Goal: Check status: Check status

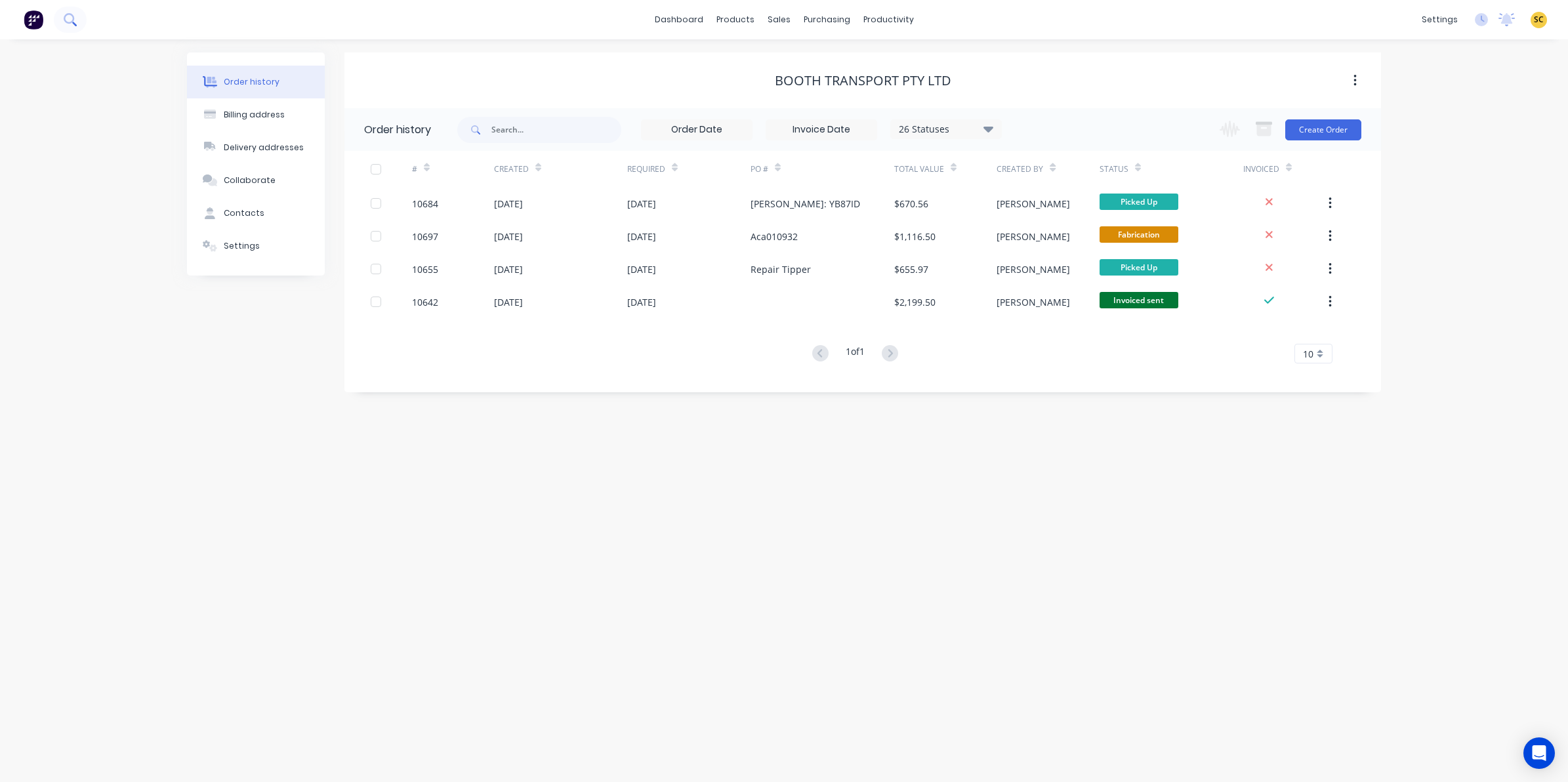
click at [76, 17] on icon at bounding box center [70, 20] width 13 height 13
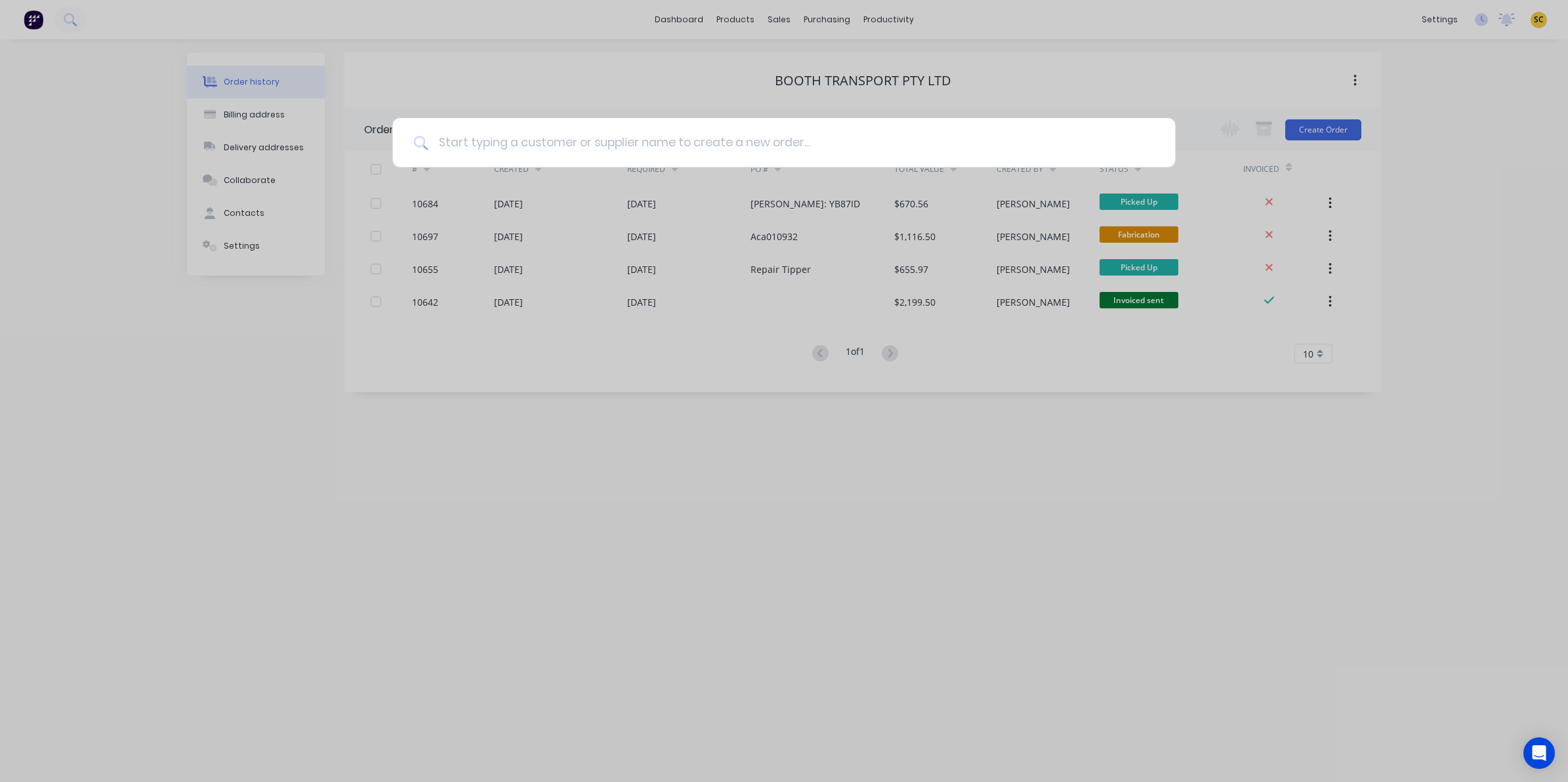
click at [536, 155] on input at bounding box center [790, 142] width 726 height 49
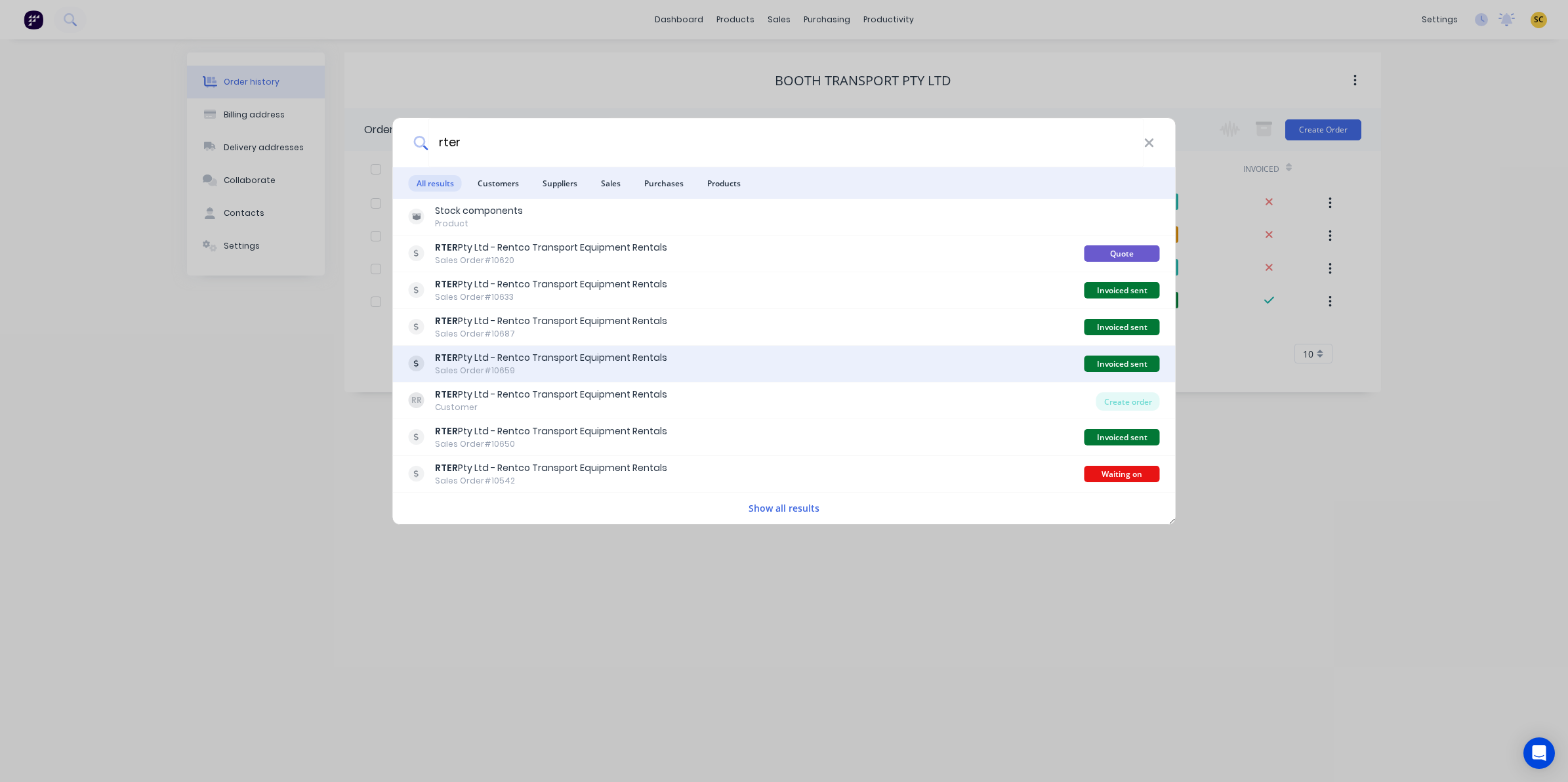
type input "rter"
click at [562, 370] on div "Sales Order #10659" at bounding box center [550, 370] width 232 height 12
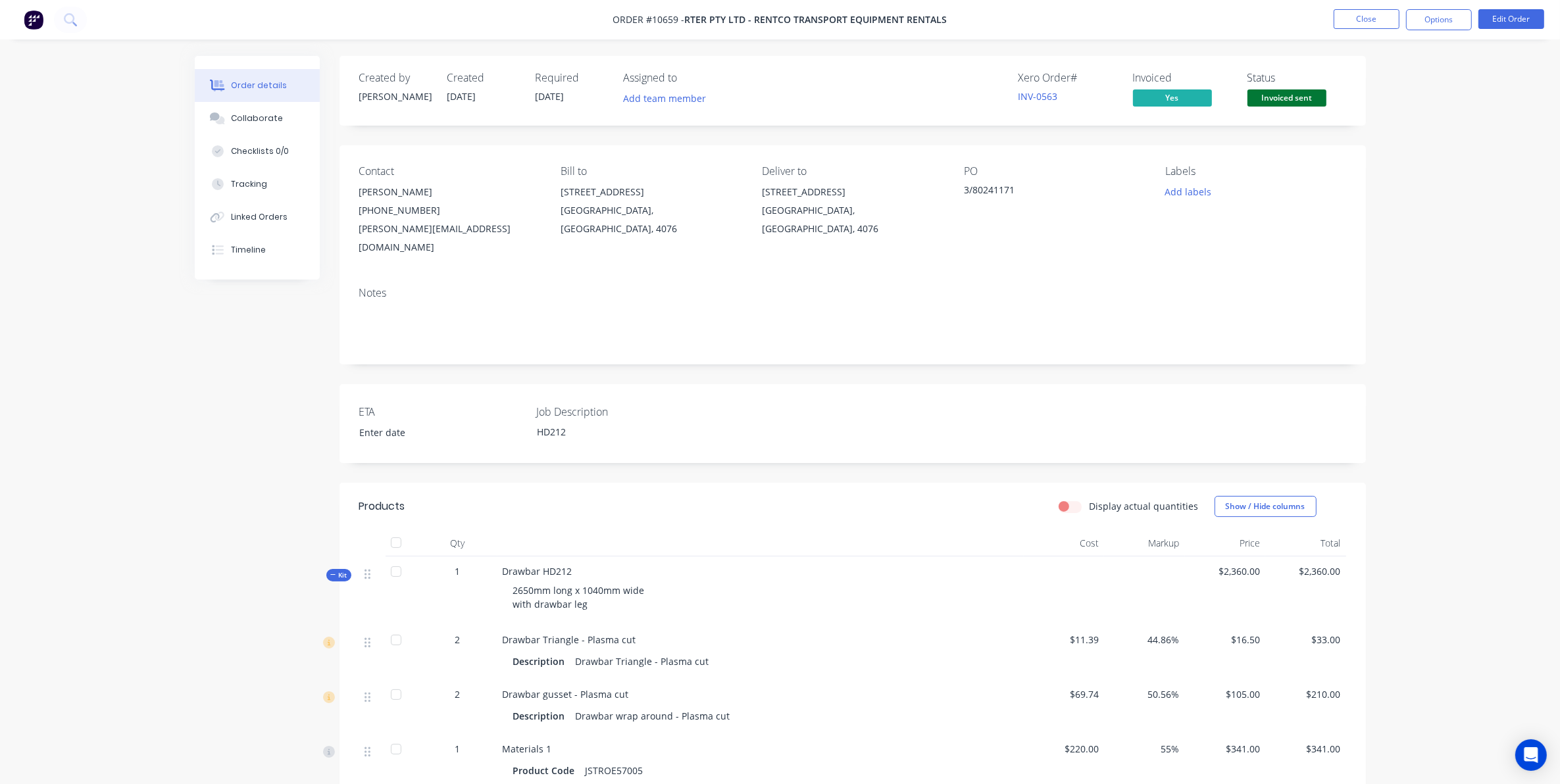
click at [1360, 8] on nav "Order #10659 - RTER Pty Ltd - Rentco Transport Equipment Rentals Close Options …" at bounding box center [780, 20] width 1560 height 39
click at [247, 115] on div "Collaborate" at bounding box center [257, 118] width 52 height 12
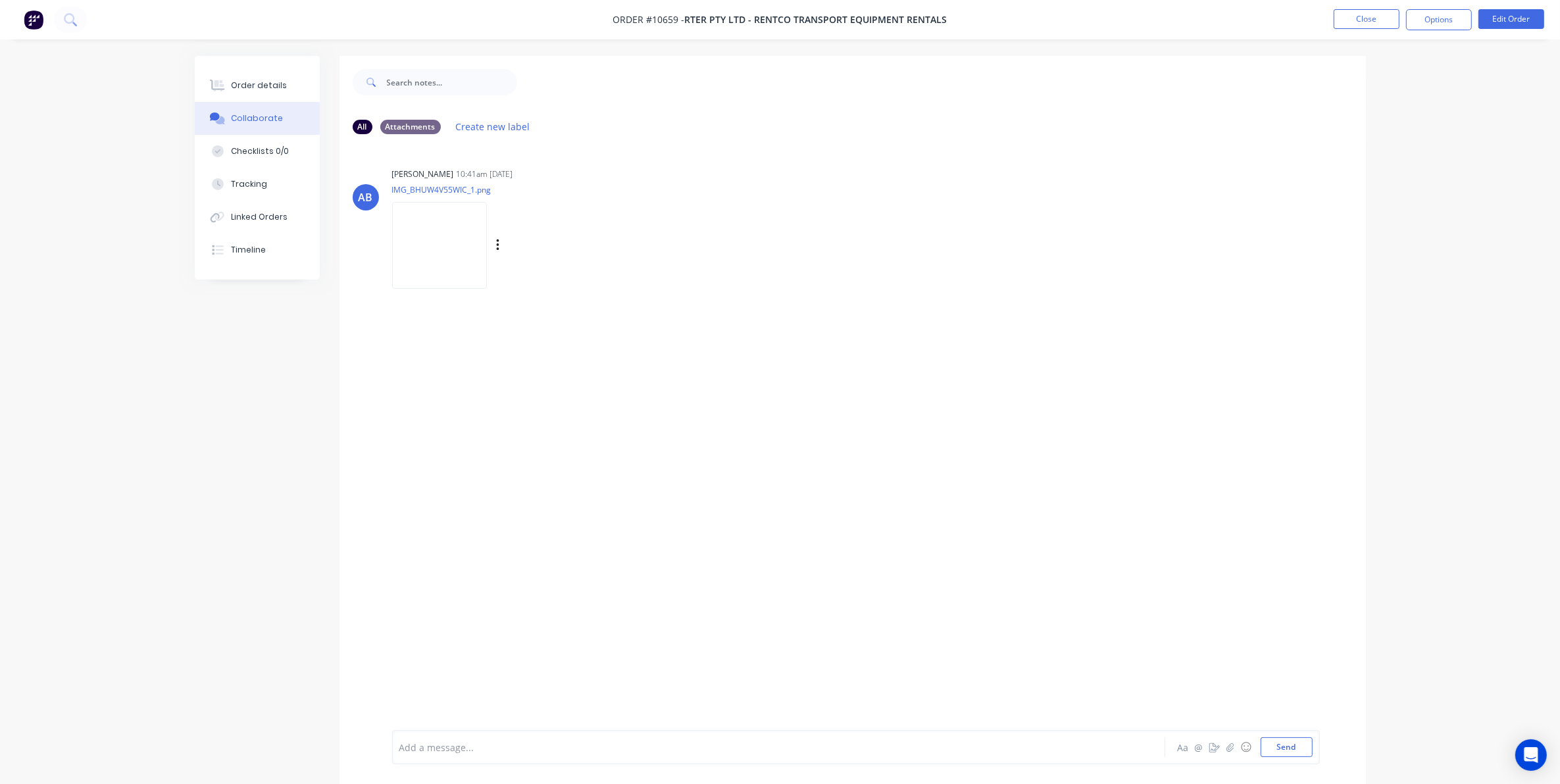
click at [459, 231] on img at bounding box center [439, 245] width 95 height 86
click at [1357, 34] on nav "Order #10659 - RTER Pty Ltd - Rentco Transport Equipment Rentals Close Options …" at bounding box center [780, 20] width 1560 height 39
click at [1354, 14] on button "Close" at bounding box center [1367, 19] width 66 height 20
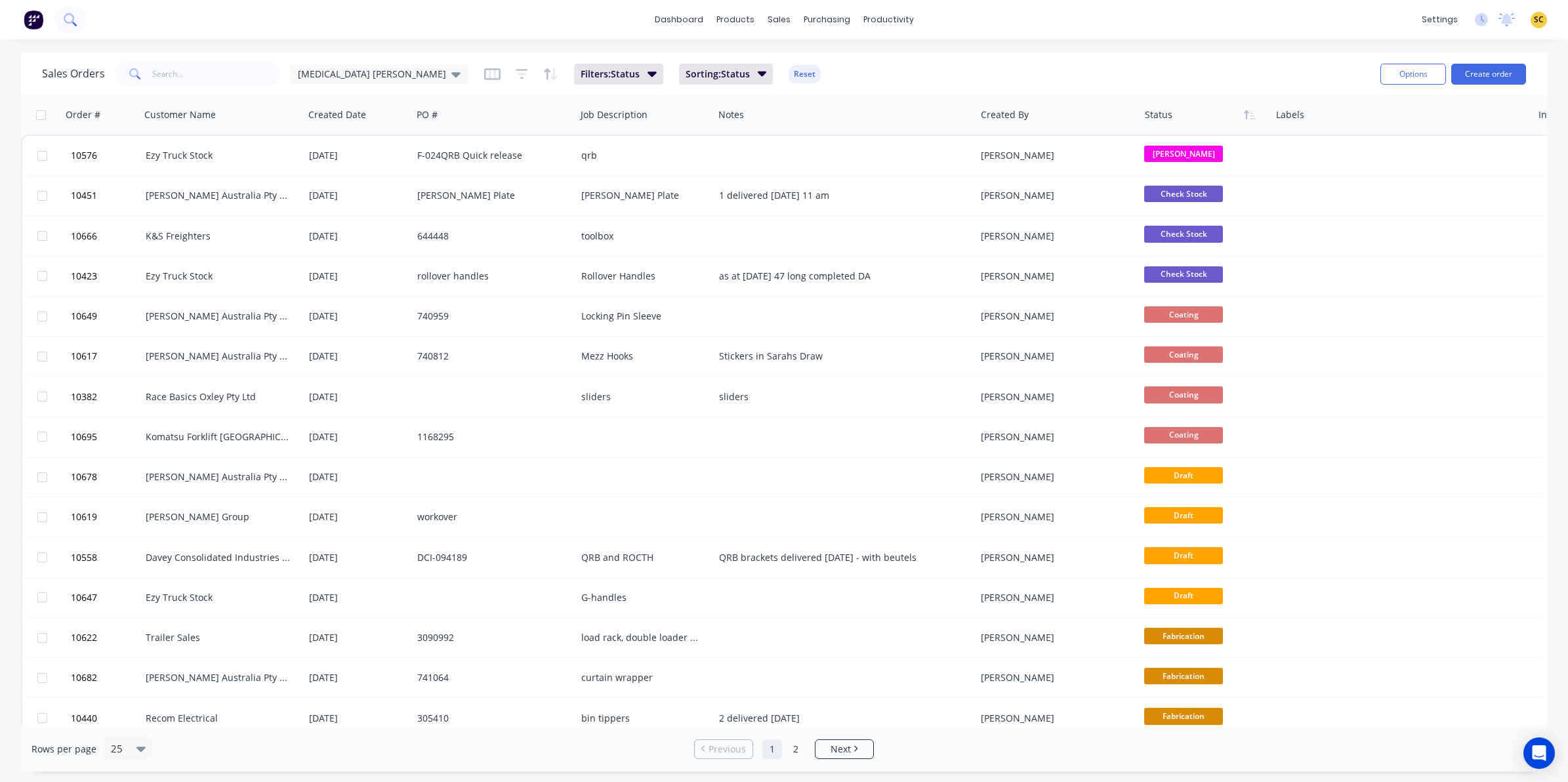
click at [77, 25] on button at bounding box center [70, 19] width 33 height 26
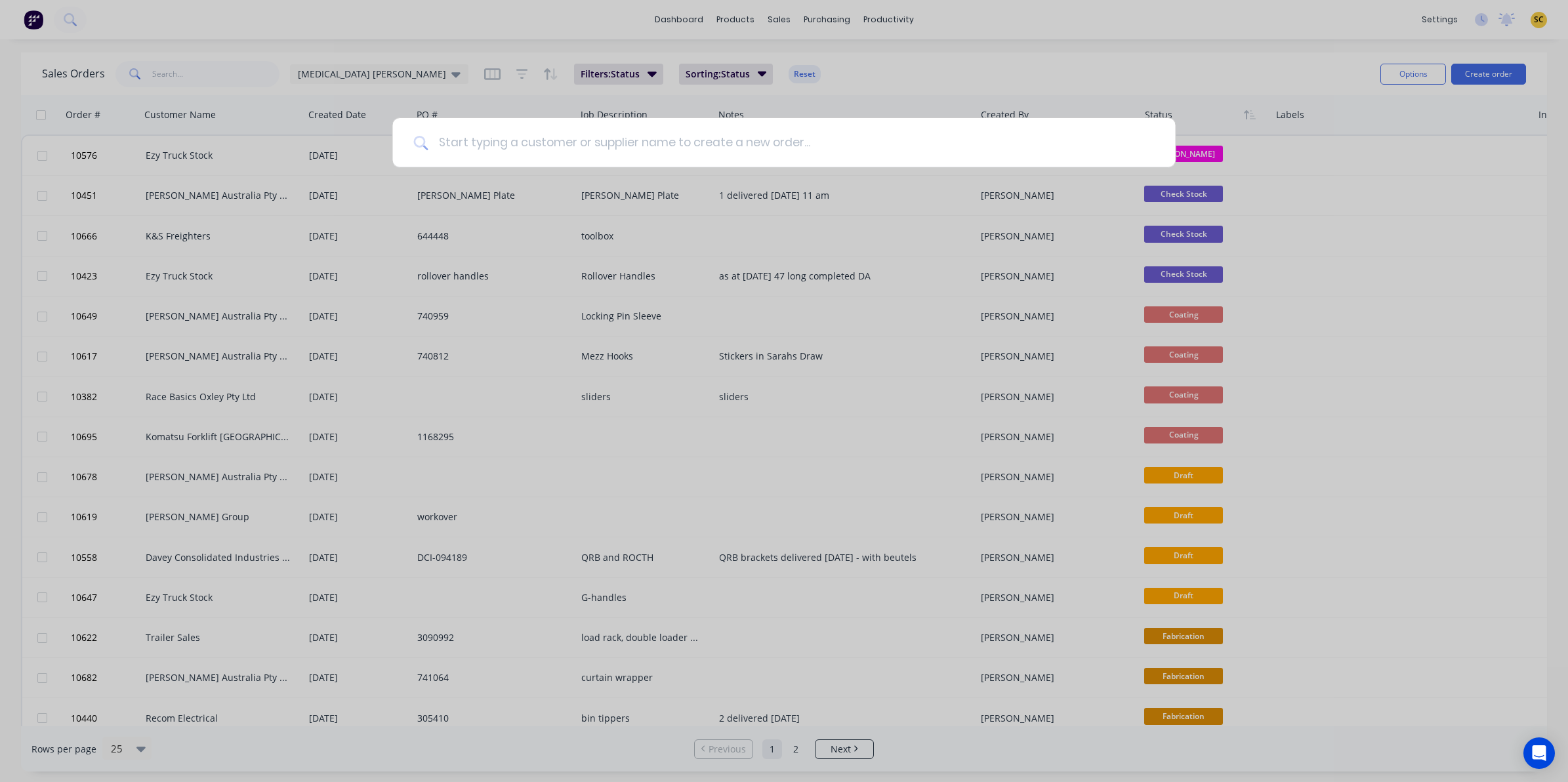
click at [729, 135] on input at bounding box center [790, 142] width 726 height 49
type input "rter"
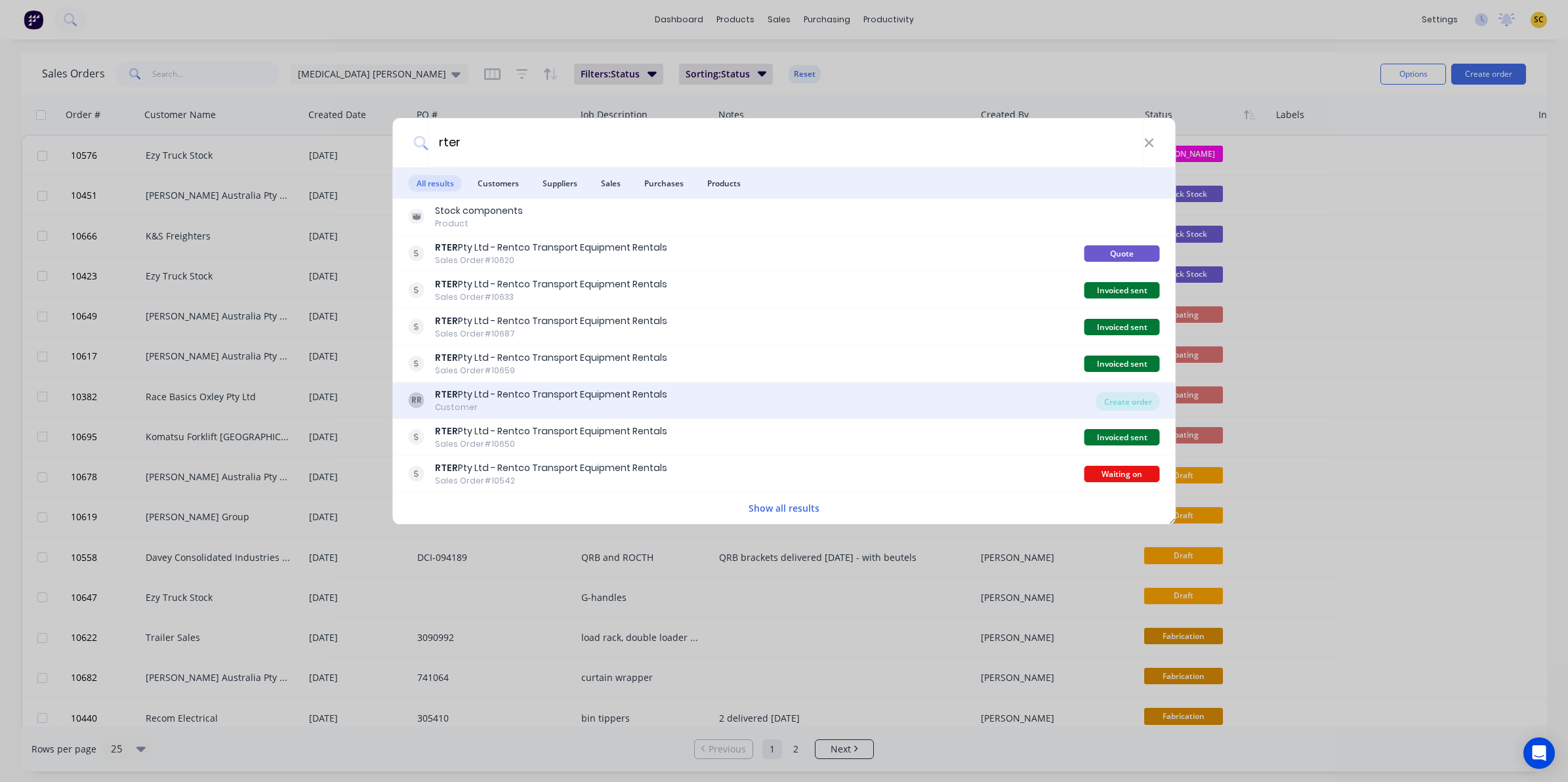
click at [790, 392] on div "RR RTER Pty Ltd - Rentco Transport Equipment Rentals Customer" at bounding box center [752, 400] width 687 height 25
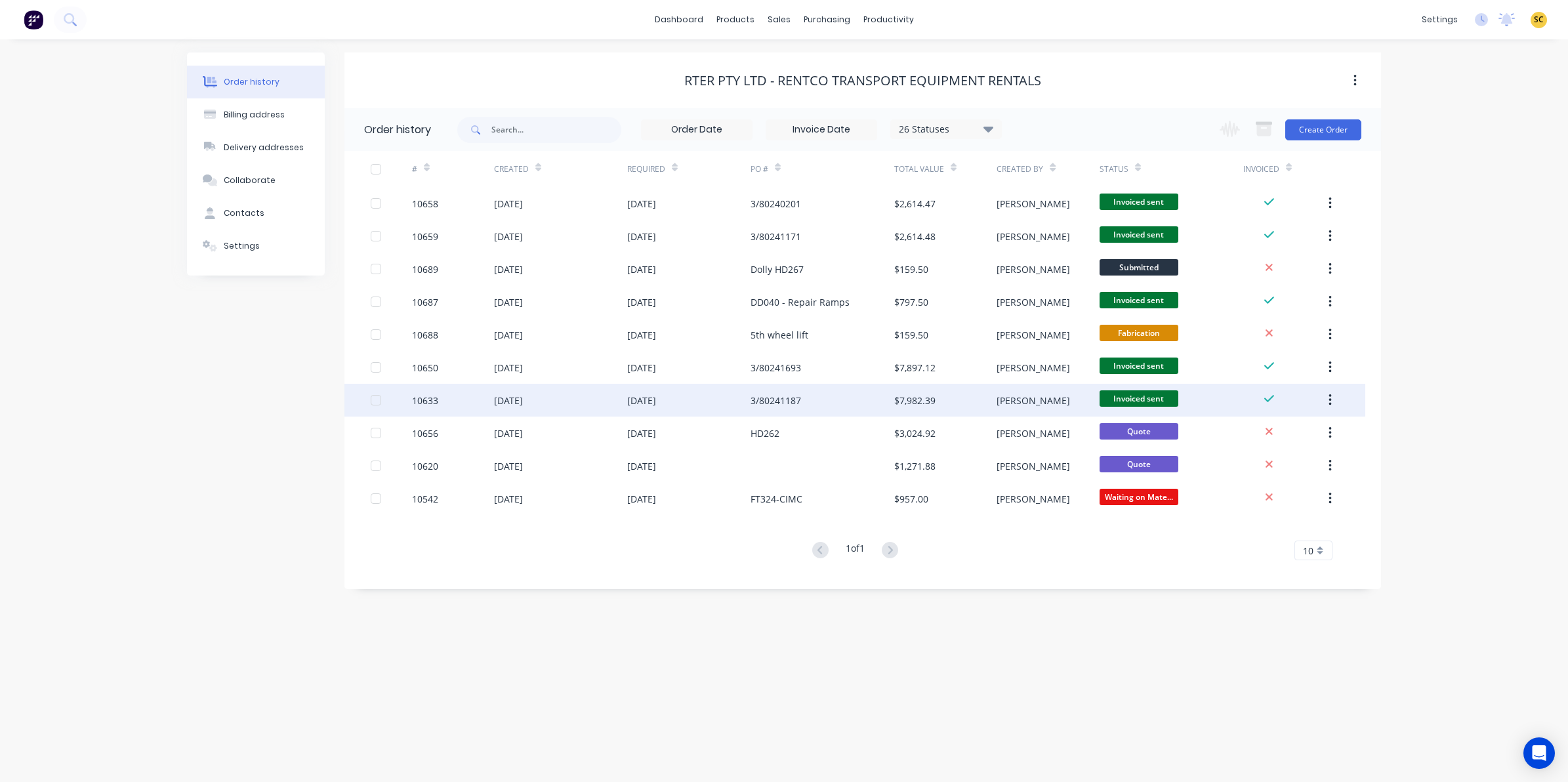
click at [719, 401] on div "[DATE]" at bounding box center [689, 400] width 123 height 33
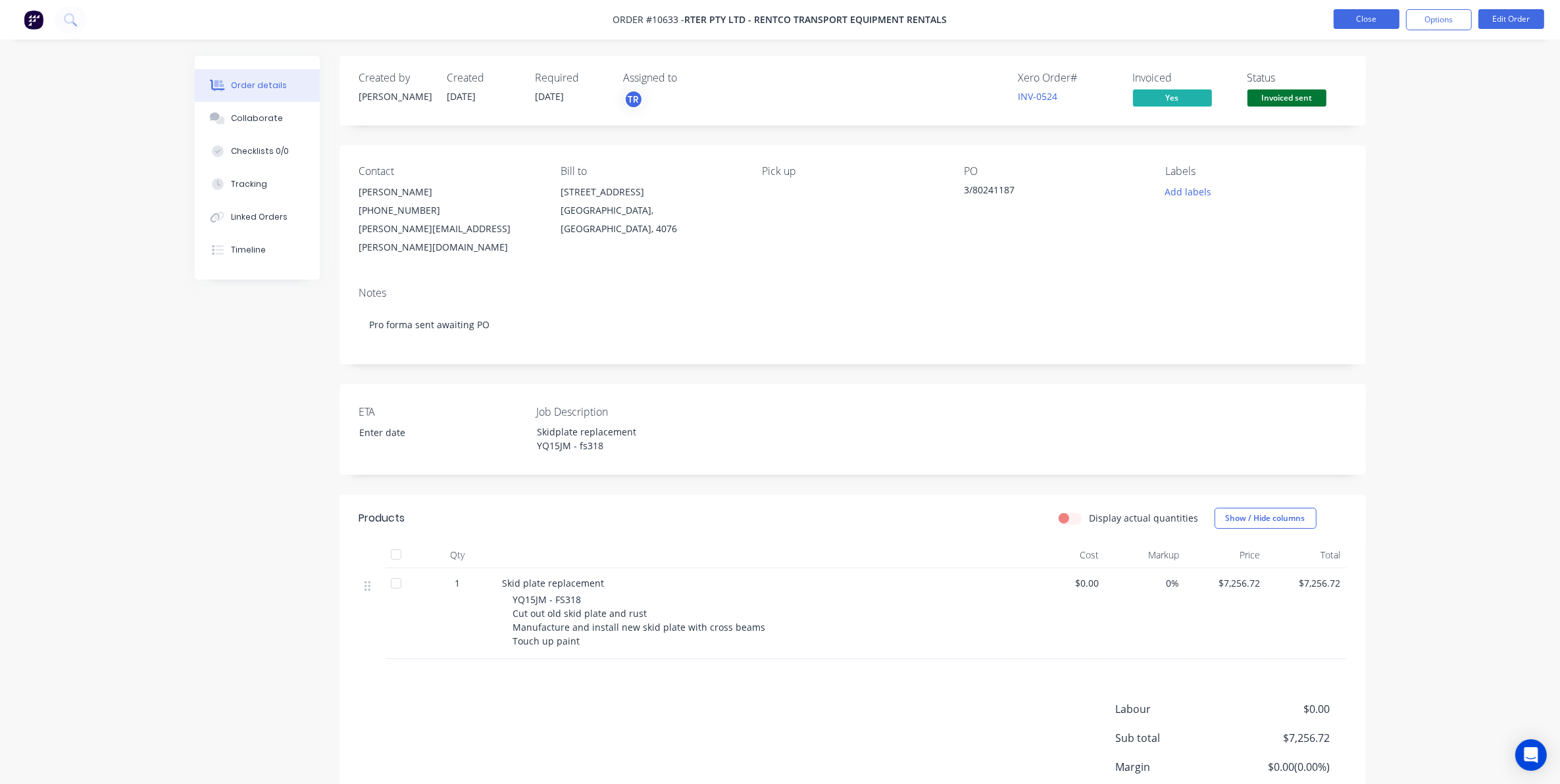
click at [1344, 23] on button "Close" at bounding box center [1367, 19] width 66 height 20
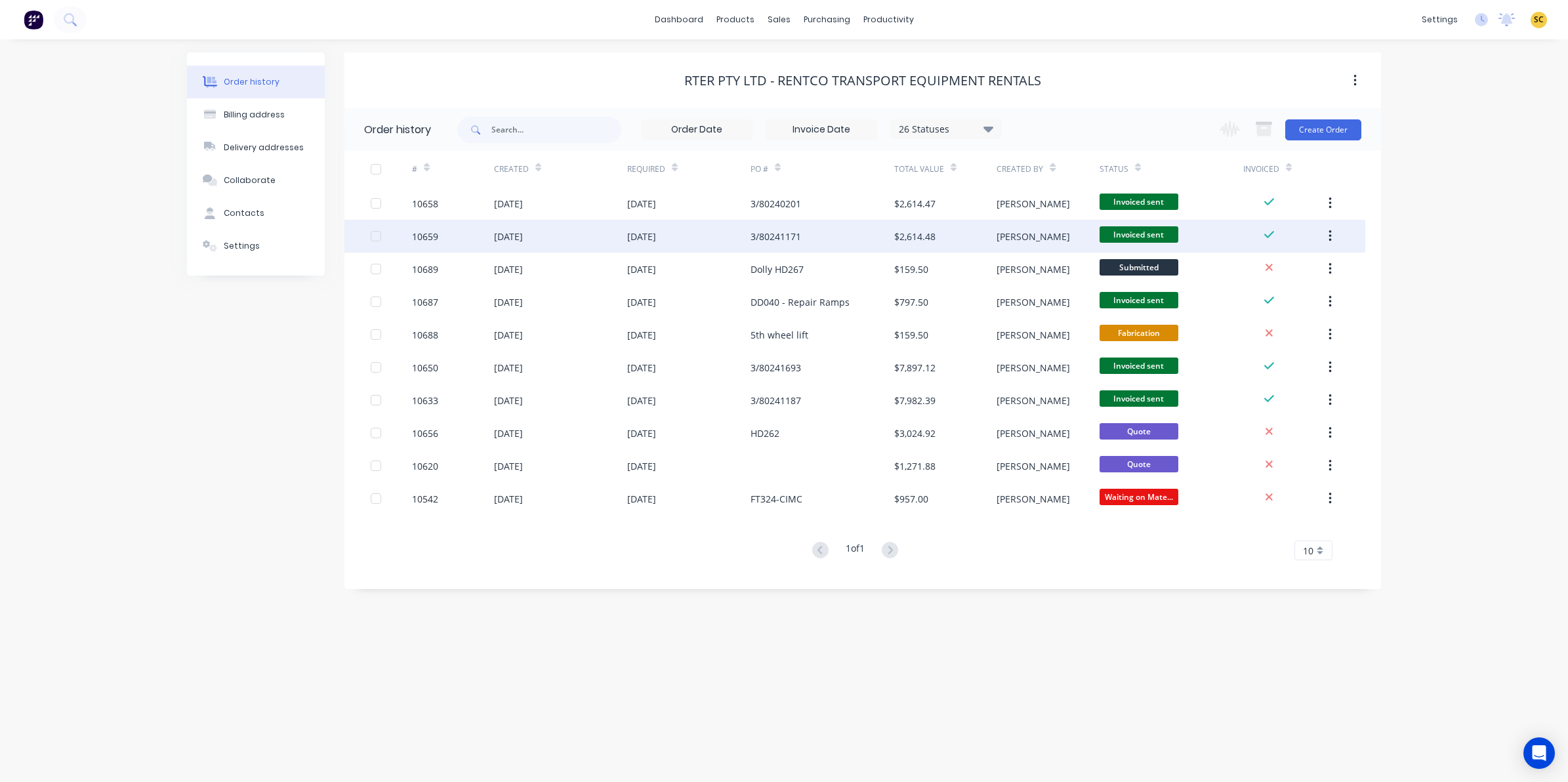
click at [681, 231] on div "[DATE]" at bounding box center [689, 236] width 123 height 33
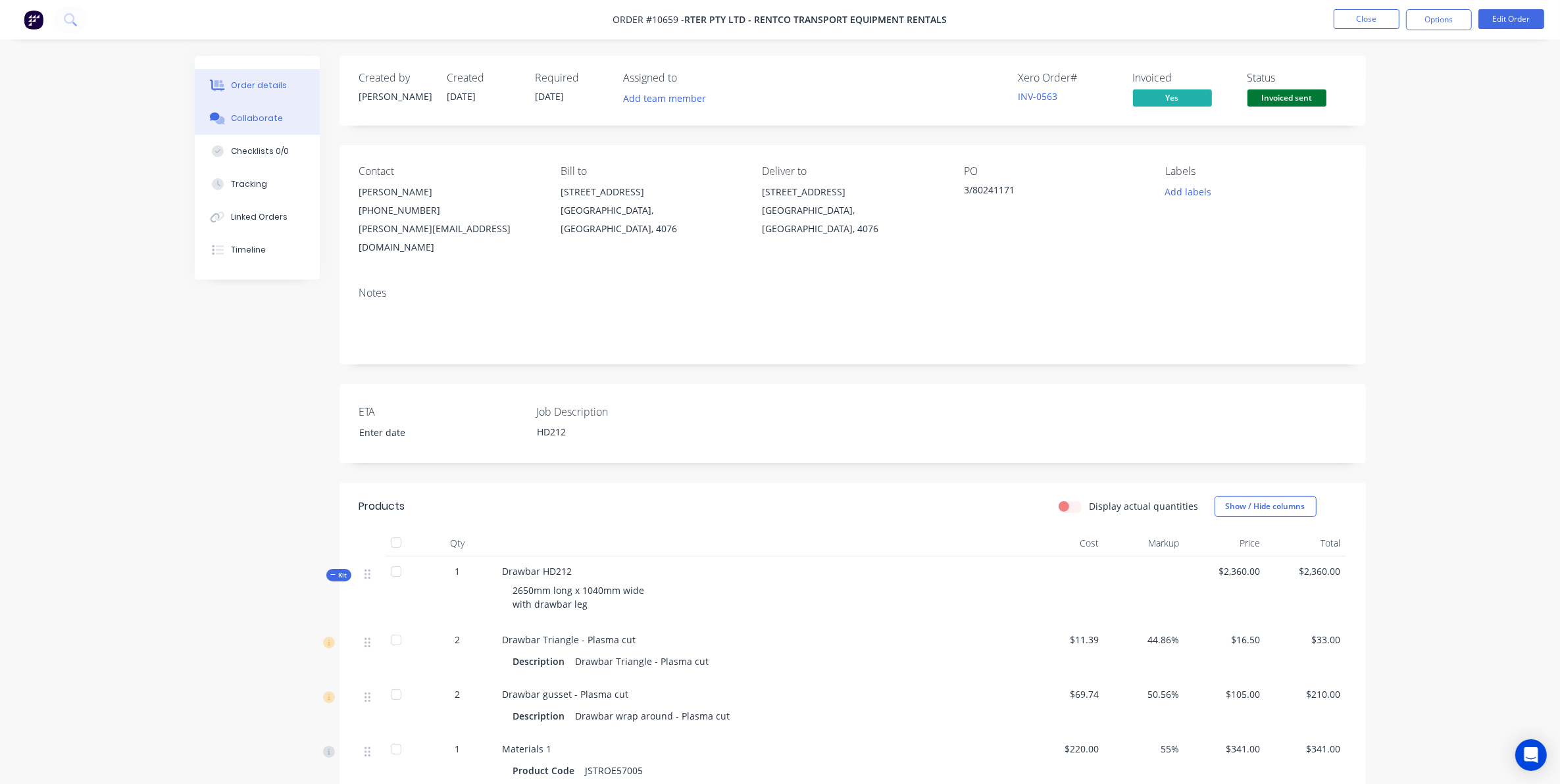
click at [243, 116] on div "Collaborate" at bounding box center [257, 118] width 52 height 12
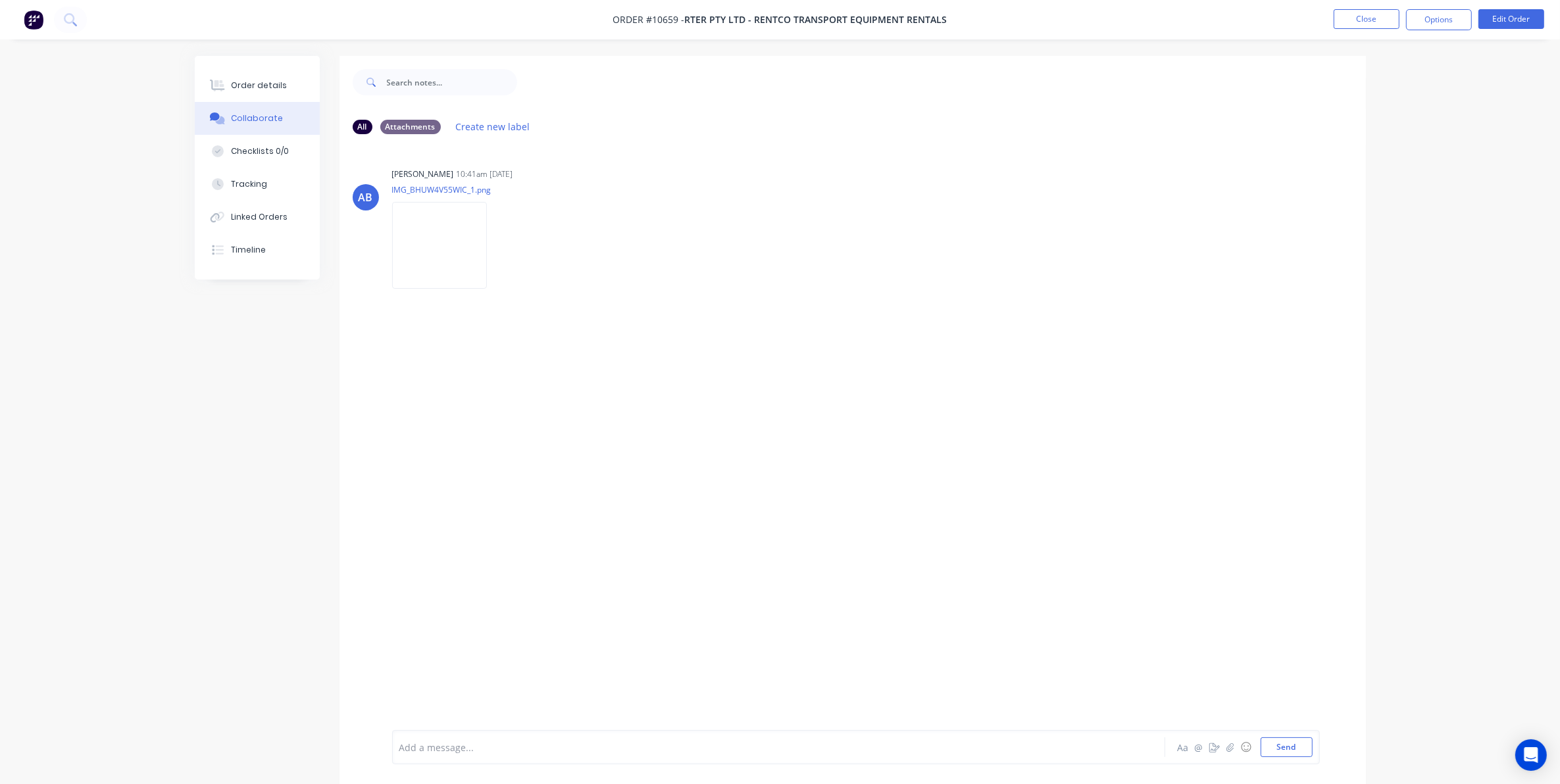
click at [1324, 26] on ul "Close Options Edit Order" at bounding box center [1439, 20] width 242 height 21
click at [1345, 25] on button "Close" at bounding box center [1367, 19] width 66 height 20
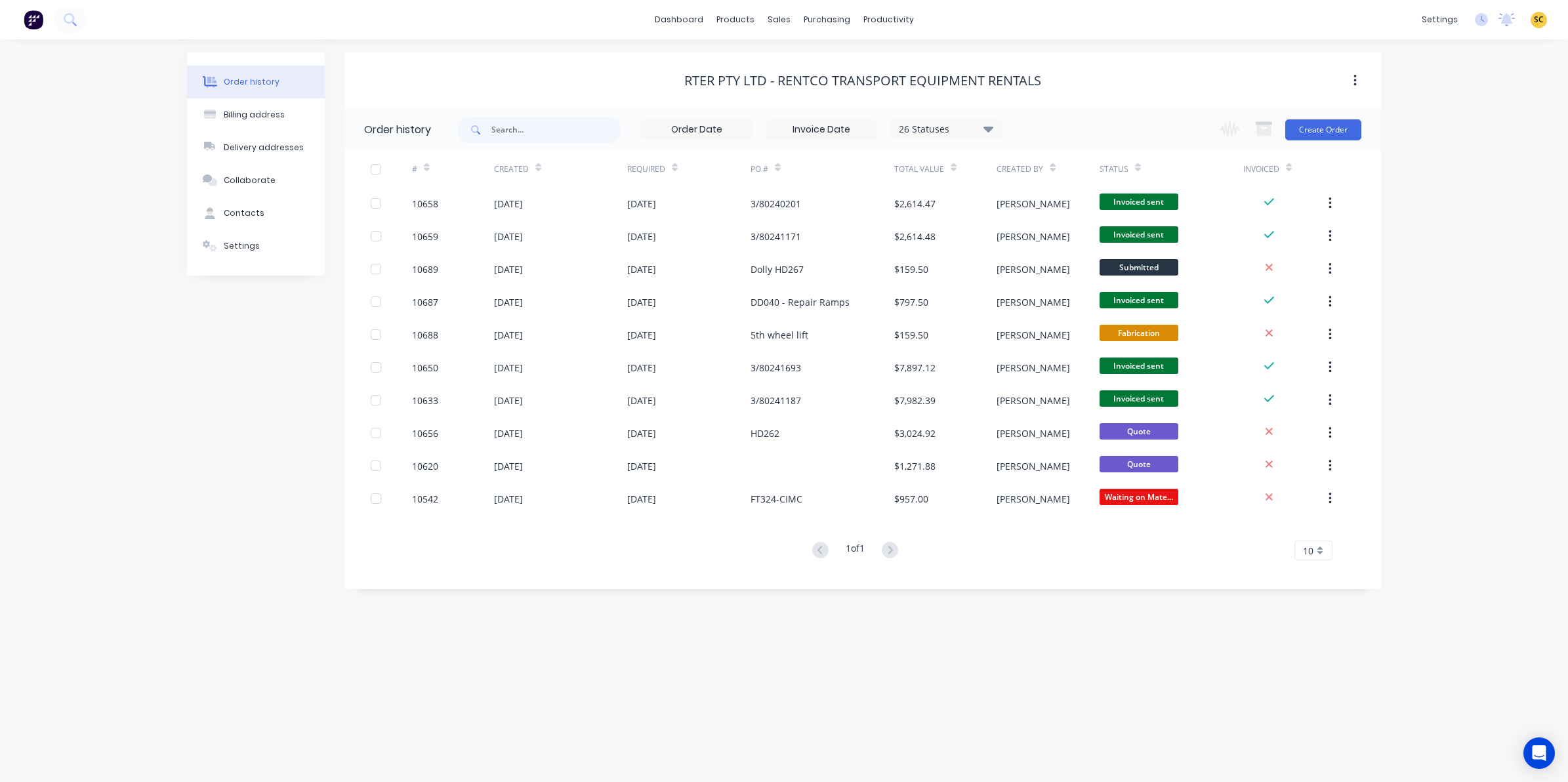
click at [1011, 126] on div "26 Statuses Invoice Status Invoiced Not Invoiced Partial Order Status All Archi…" at bounding box center [919, 129] width 924 height 43
click at [1000, 125] on div "26 Statuses" at bounding box center [945, 129] width 110 height 15
click at [1054, 280] on label at bounding box center [1054, 280] width 0 height 0
click at [1054, 289] on input "checkbox" at bounding box center [1059, 286] width 11 height 13
checkbox input "true"
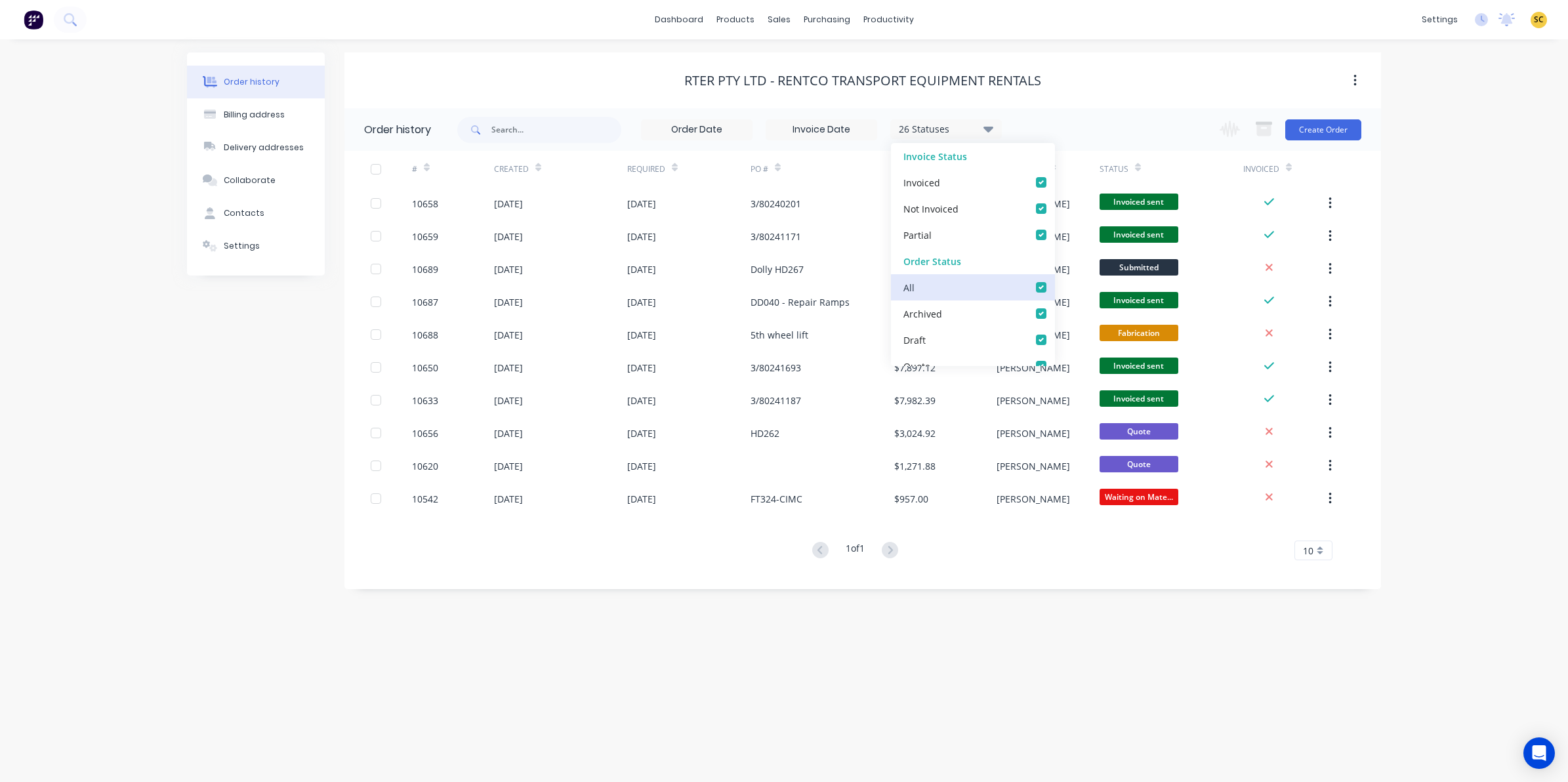
checkbox input "true"
click at [968, 599] on div "Order history Billing address Delivery addresses Collaborate Contacts Settings …" at bounding box center [784, 410] width 1568 height 743
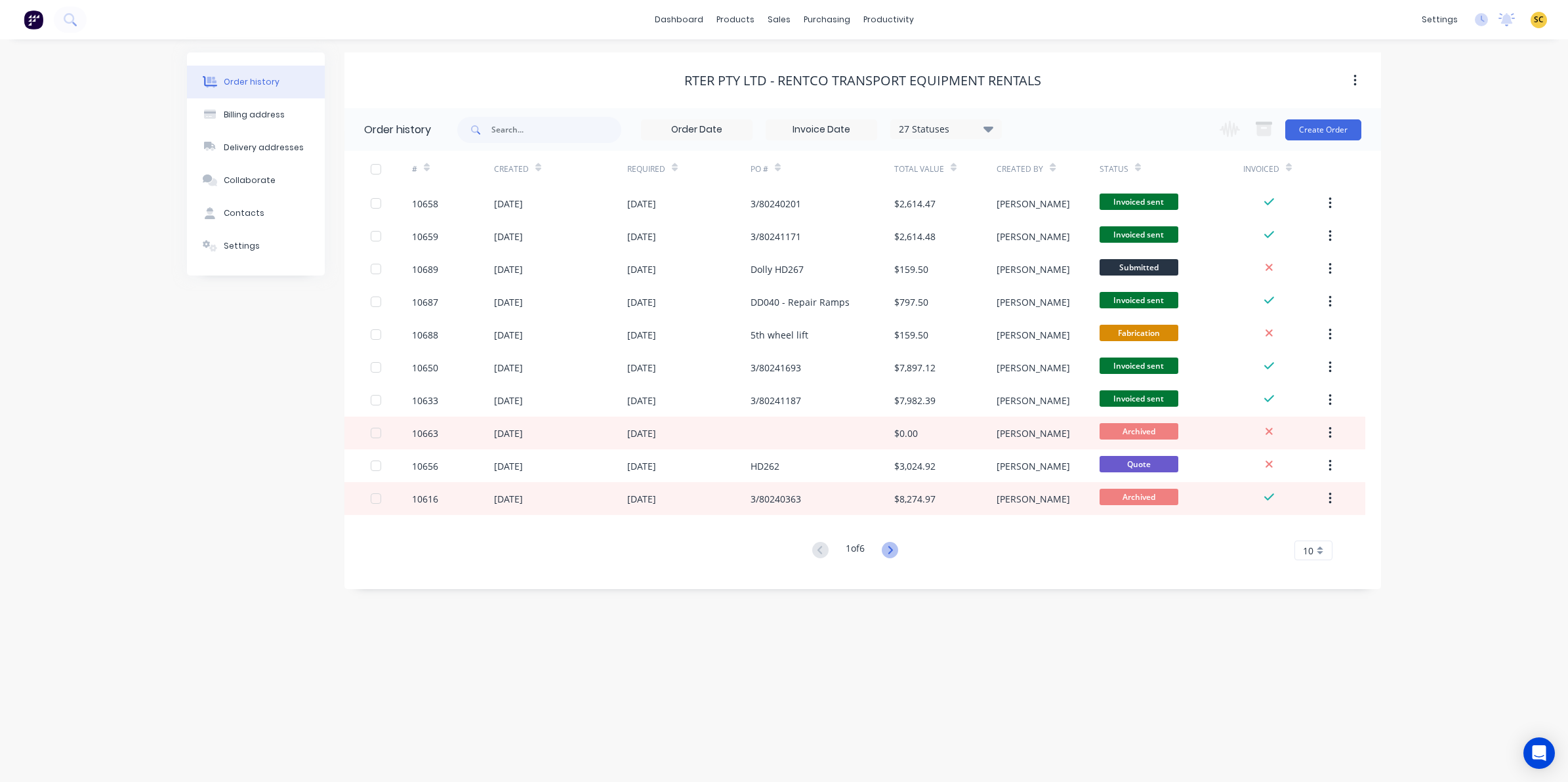
click at [895, 551] on icon at bounding box center [889, 550] width 16 height 16
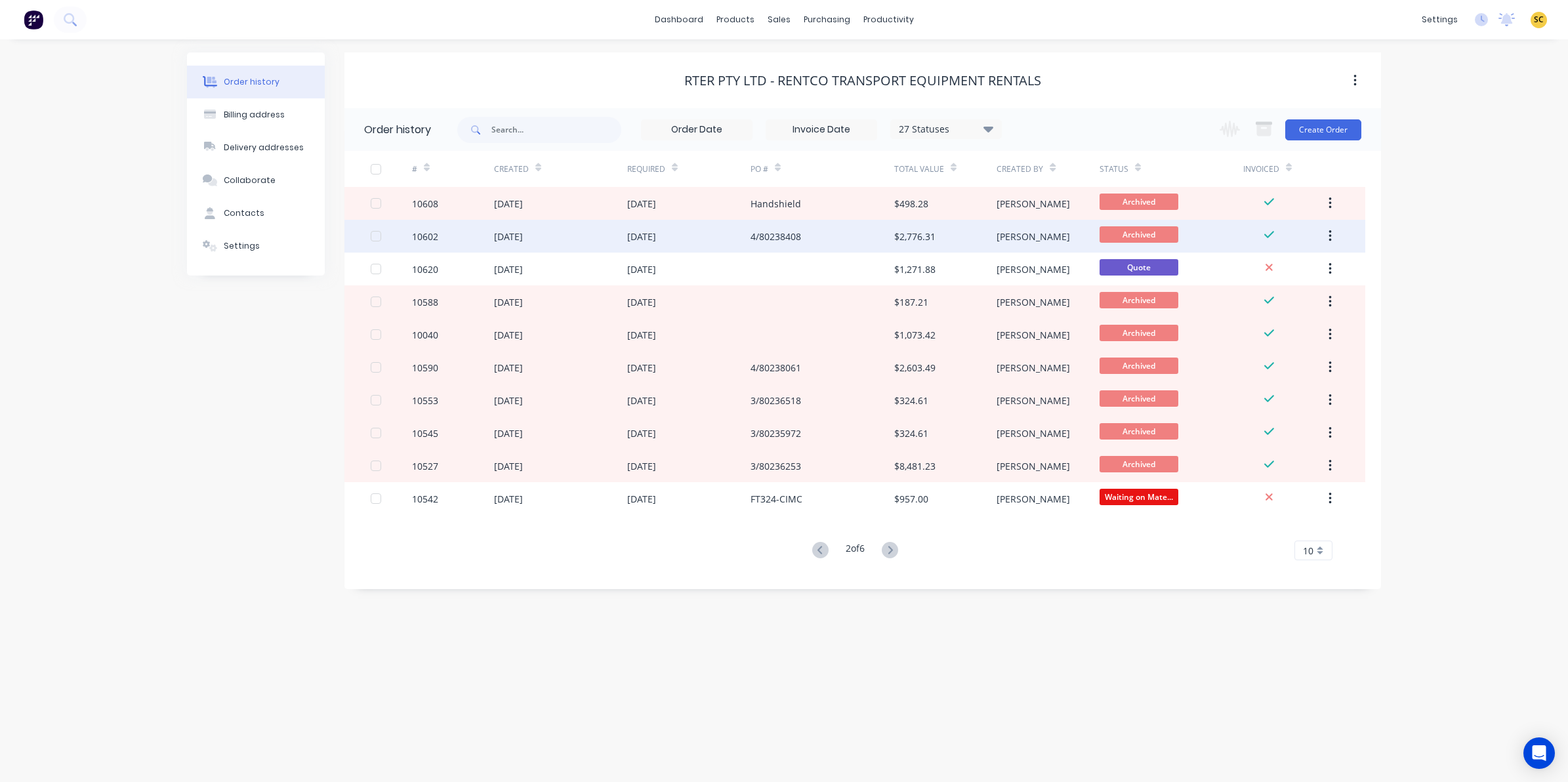
click at [818, 239] on div "4/80238408" at bounding box center [822, 236] width 144 height 33
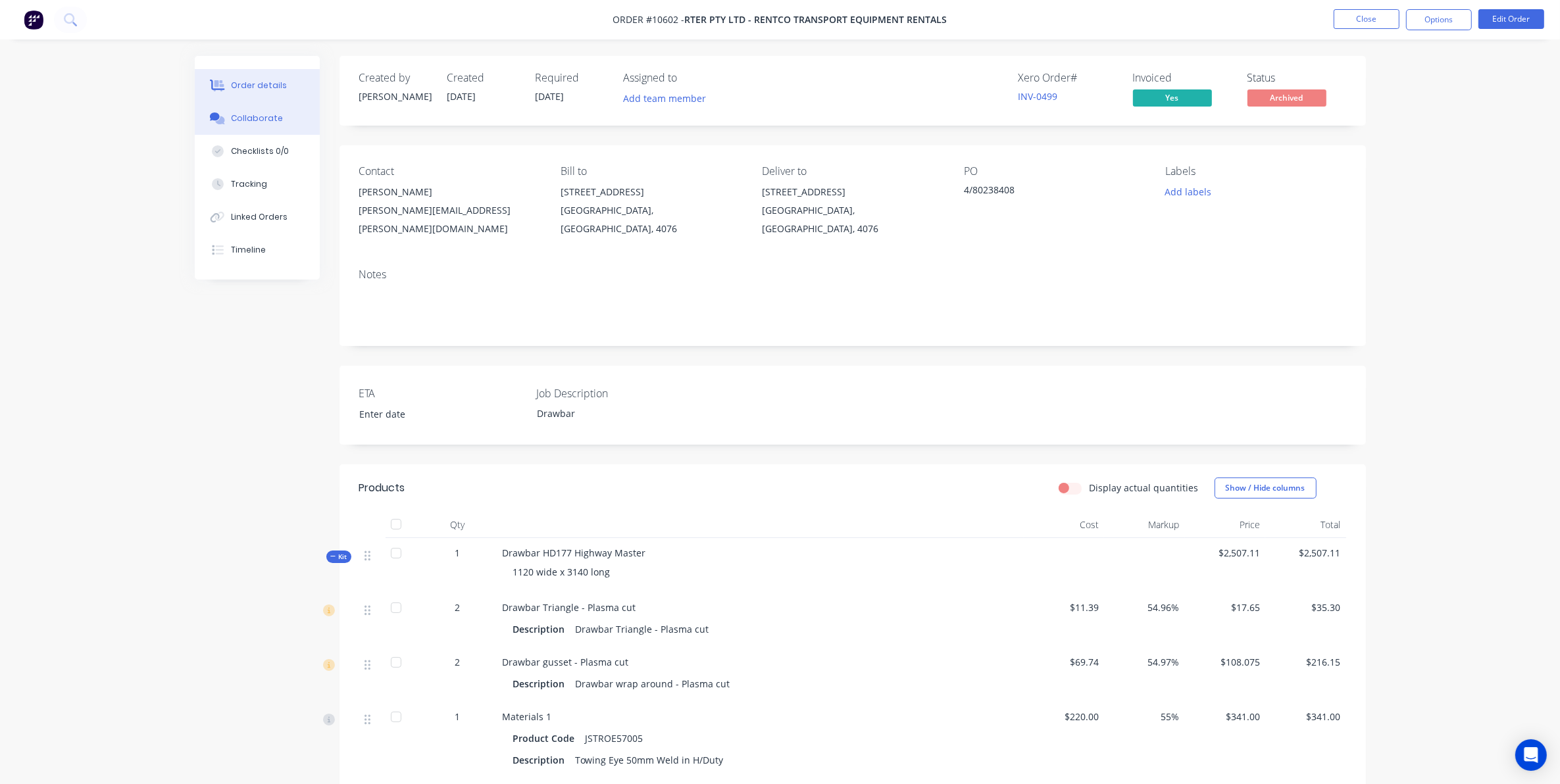
click at [275, 117] on div "Collaborate" at bounding box center [257, 118] width 52 height 12
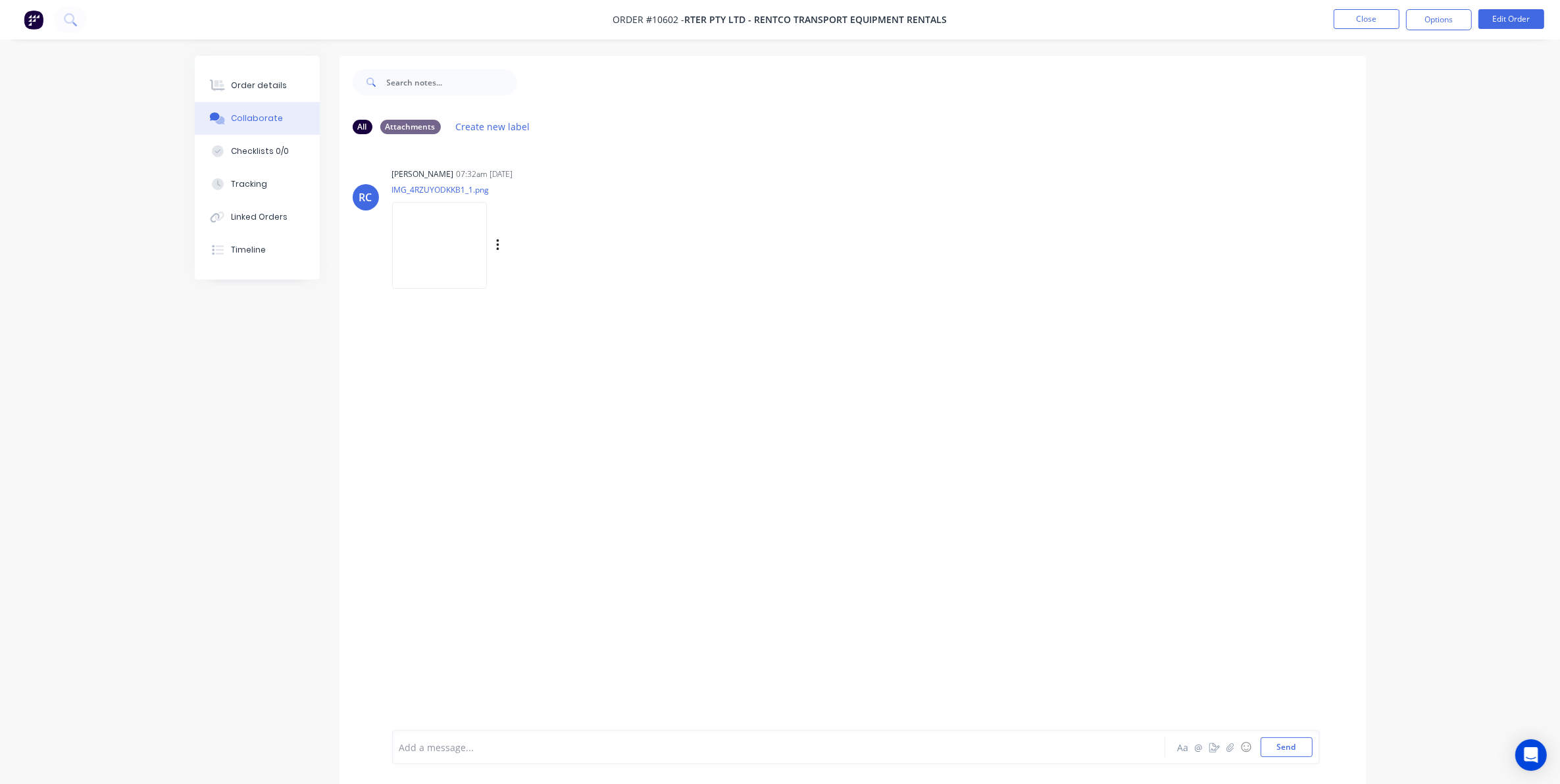
click at [425, 226] on img at bounding box center [439, 245] width 95 height 86
click at [1363, 26] on button "Close" at bounding box center [1367, 19] width 66 height 20
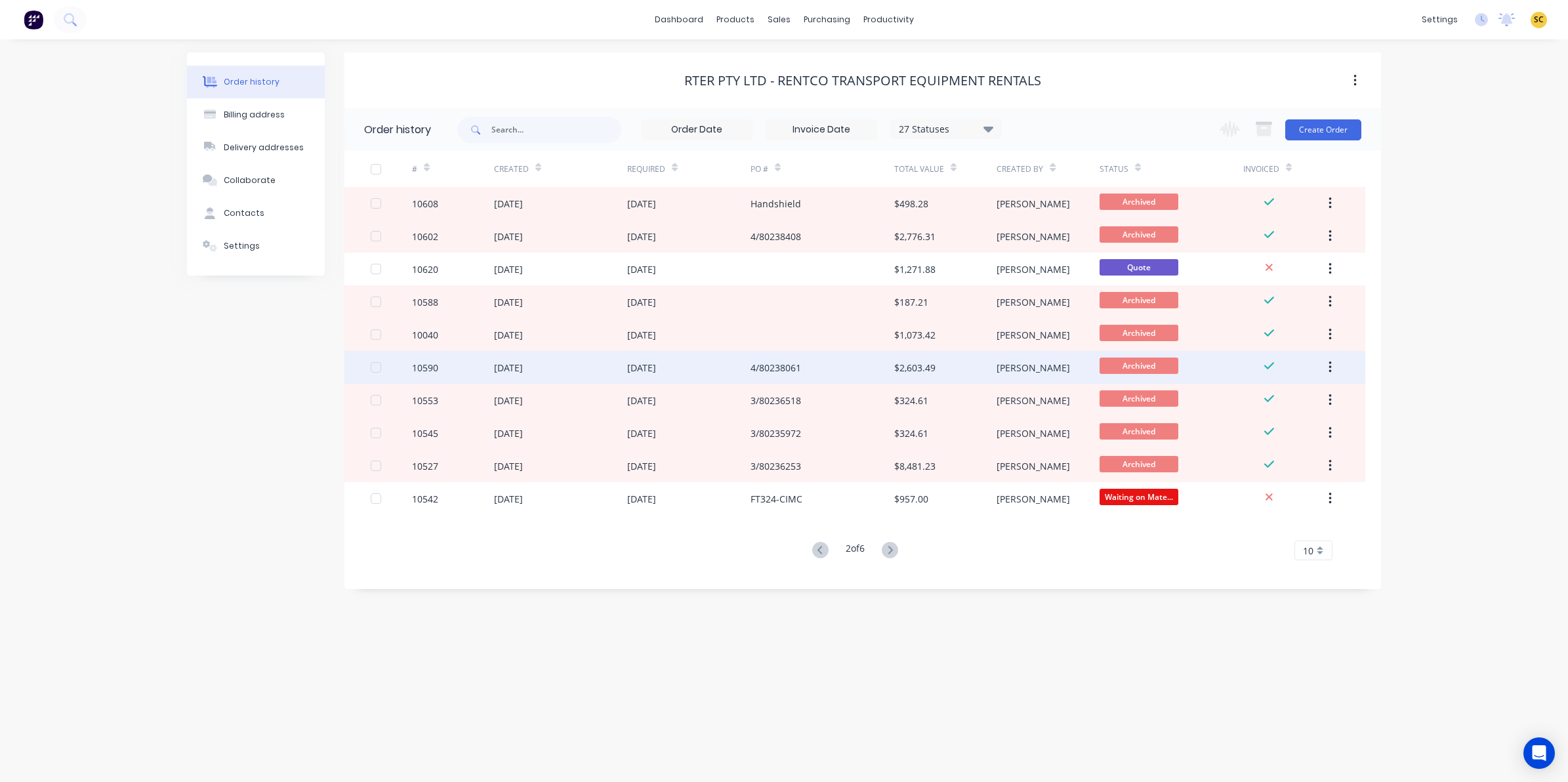
click at [796, 371] on div "4/80238061" at bounding box center [776, 368] width 50 height 14
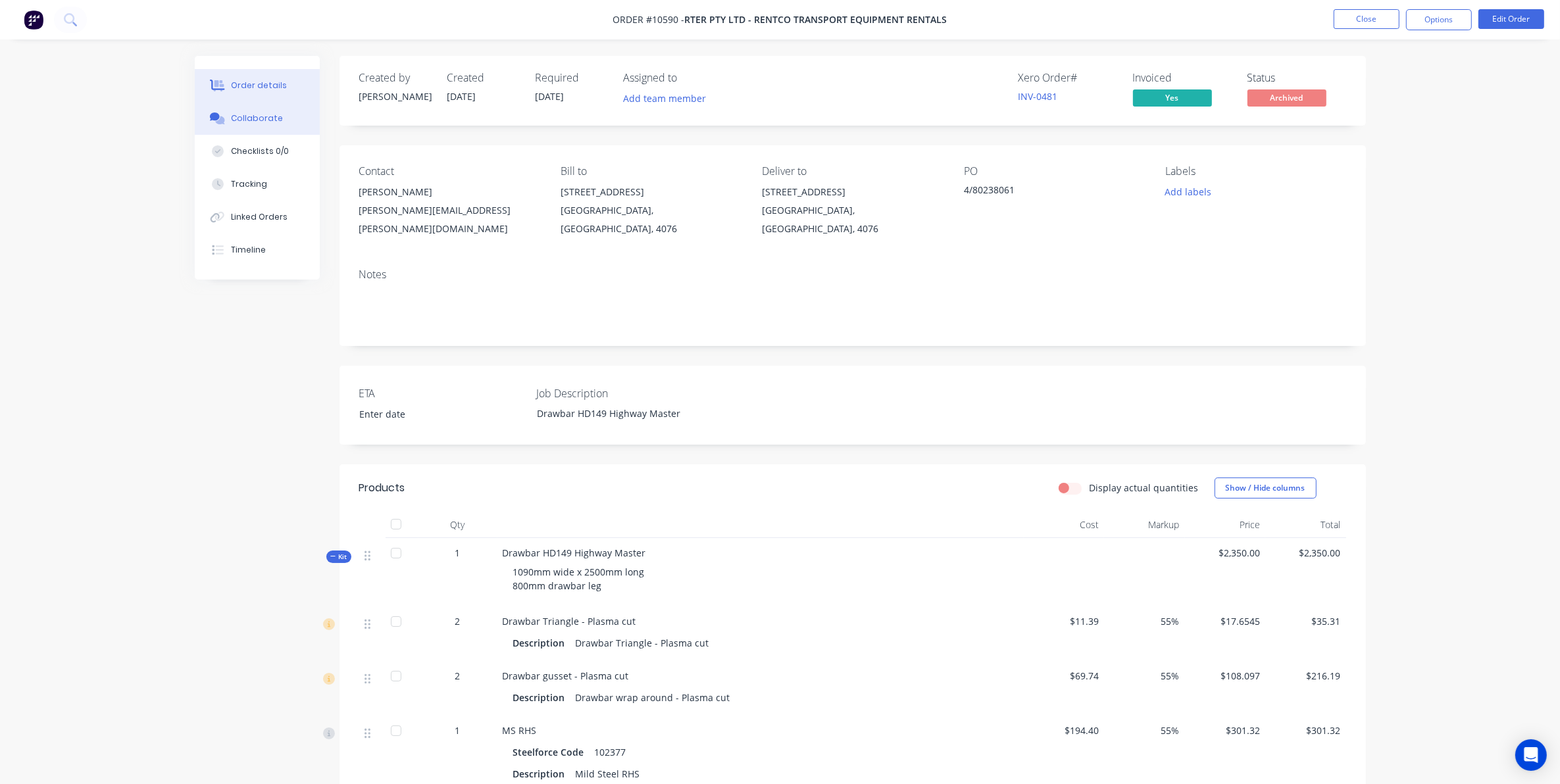
click at [255, 109] on button "Collaborate" at bounding box center [257, 118] width 125 height 33
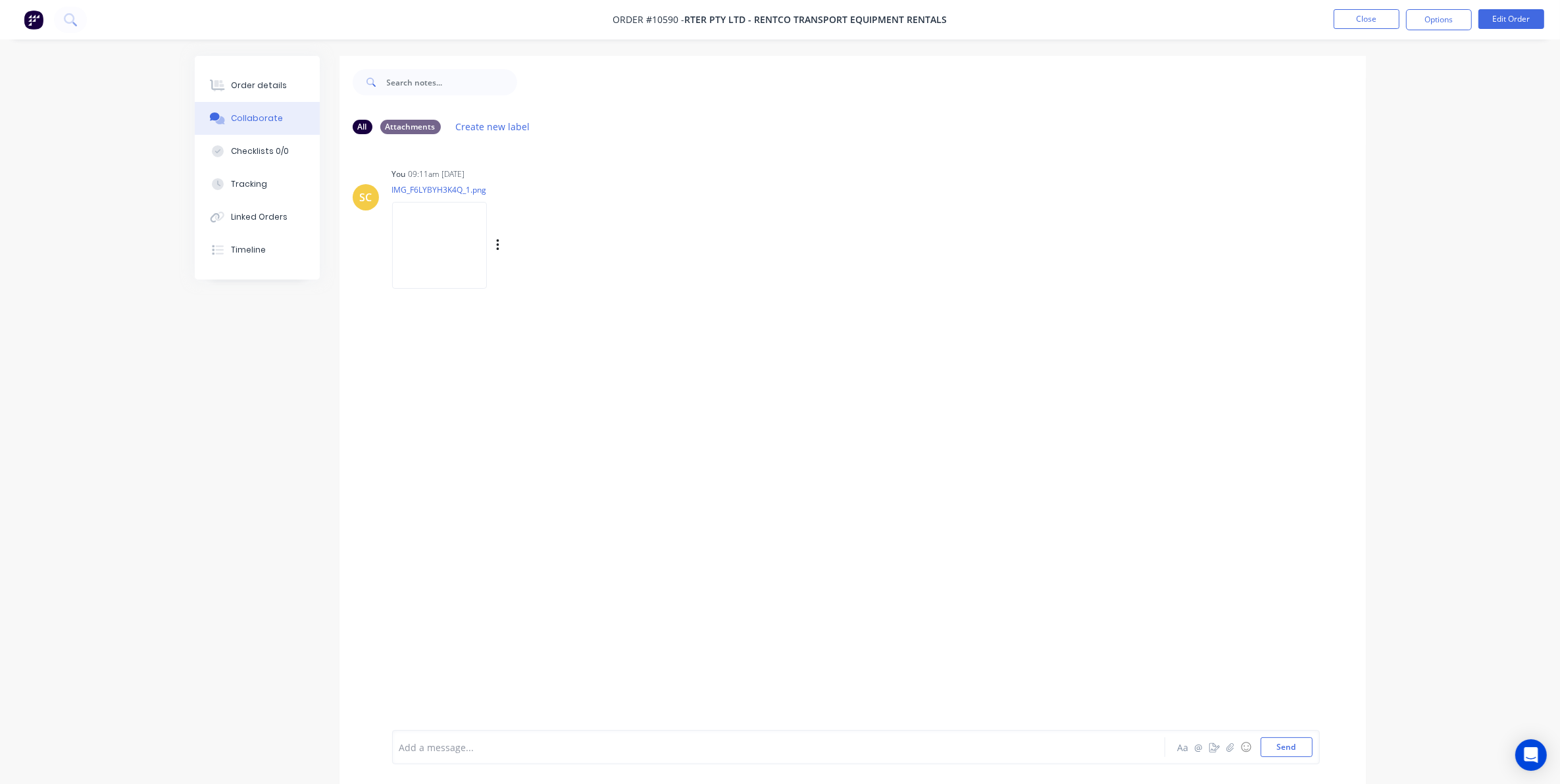
click at [426, 243] on img at bounding box center [439, 245] width 95 height 86
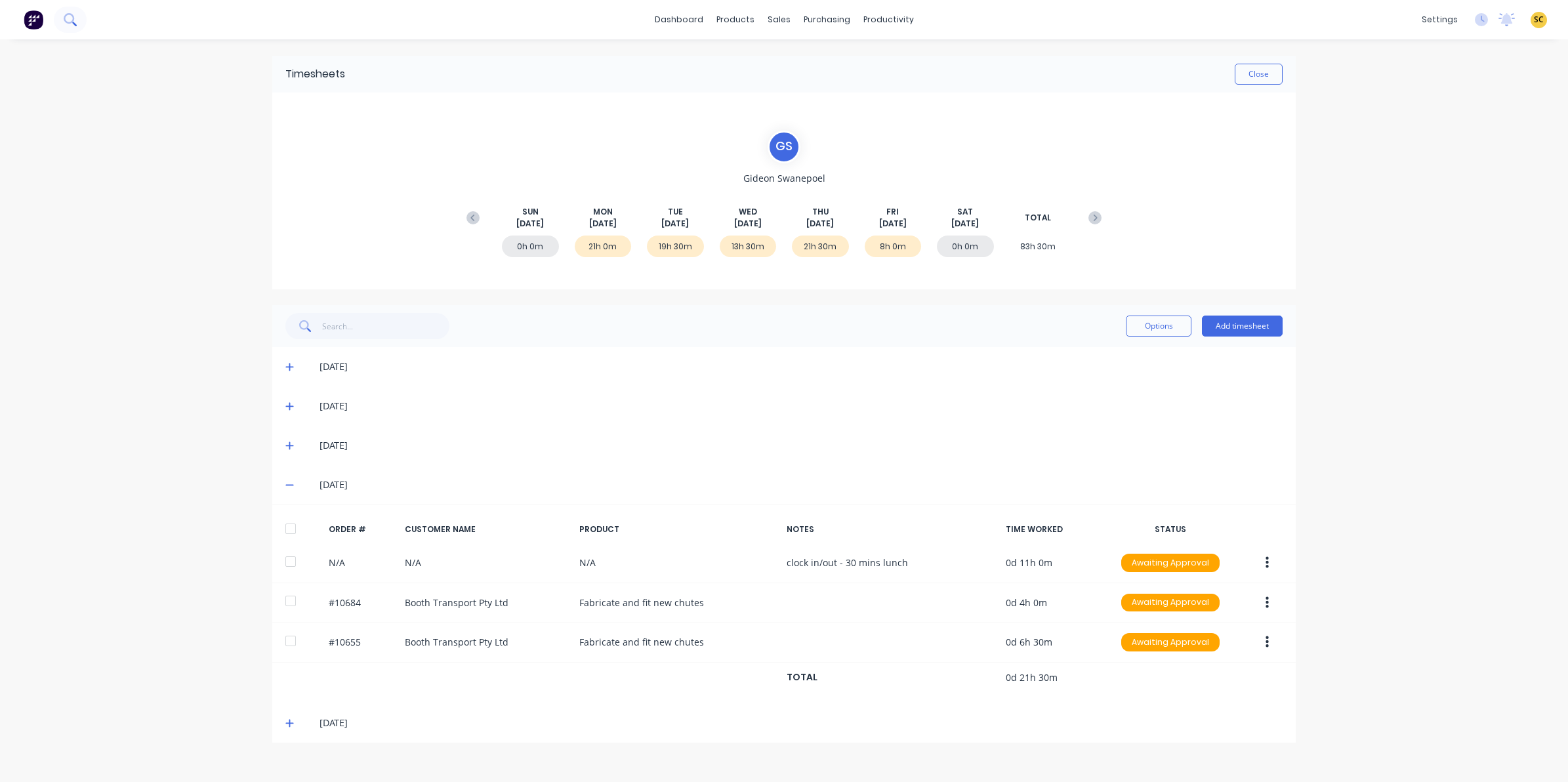
click at [76, 20] on button at bounding box center [70, 19] width 33 height 26
